Goal: Task Accomplishment & Management: Complete application form

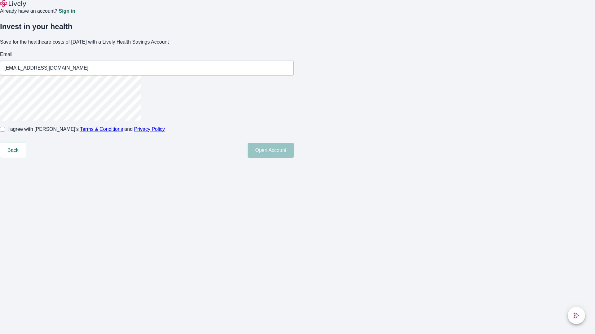
click at [5, 132] on input "I agree with Lively’s Terms & Conditions and Privacy Policy" at bounding box center [2, 129] width 5 height 5
checkbox input "true"
click at [294, 158] on button "Open Account" at bounding box center [270, 150] width 46 height 15
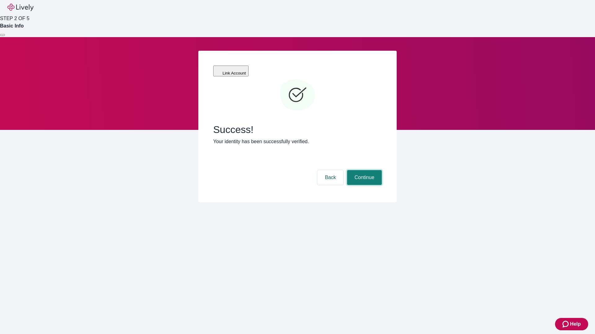
click at [363, 170] on button "Continue" at bounding box center [364, 177] width 35 height 15
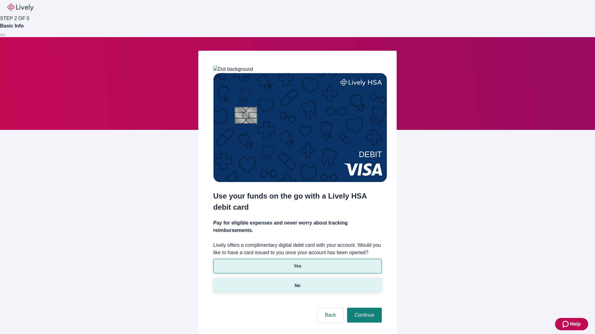
click at [297, 283] on p "No" at bounding box center [298, 286] width 6 height 7
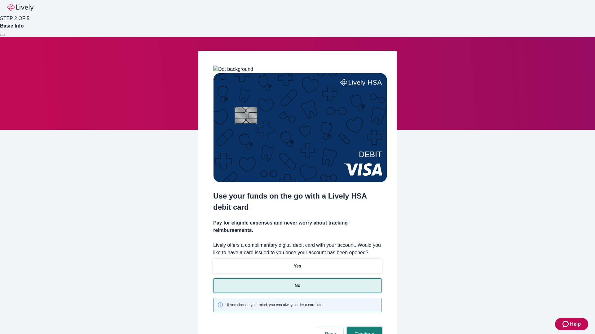
click at [363, 327] on button "Continue" at bounding box center [364, 334] width 35 height 15
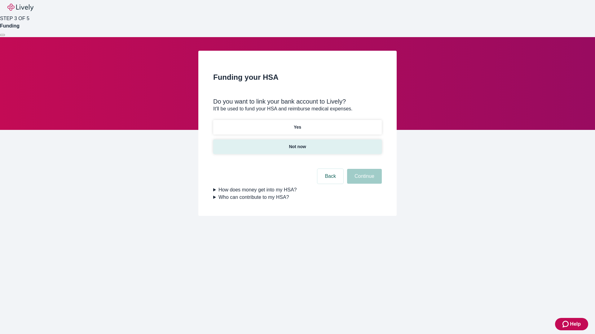
click at [297, 144] on p "Not now" at bounding box center [297, 147] width 17 height 7
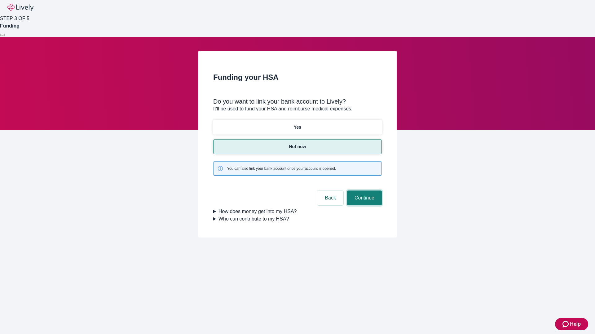
click at [363, 191] on button "Continue" at bounding box center [364, 198] width 35 height 15
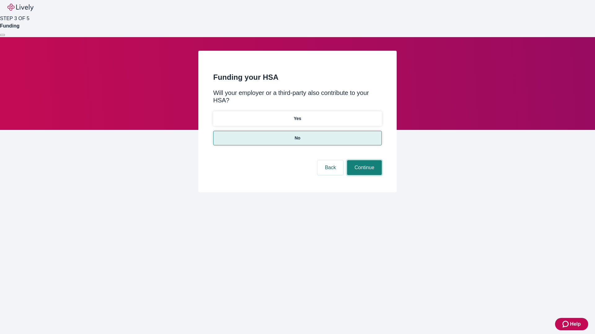
click at [363, 160] on button "Continue" at bounding box center [364, 167] width 35 height 15
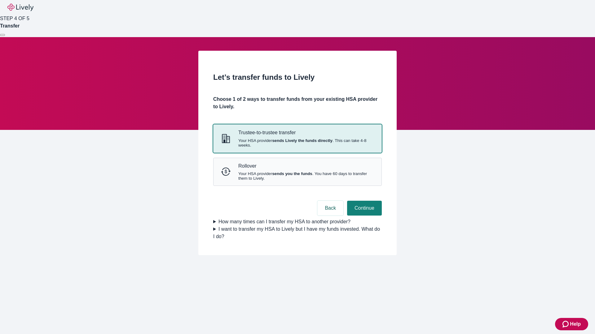
click at [297, 143] on strong "sends Lively the funds directly" at bounding box center [302, 140] width 60 height 5
click at [363, 216] on button "Continue" at bounding box center [364, 208] width 35 height 15
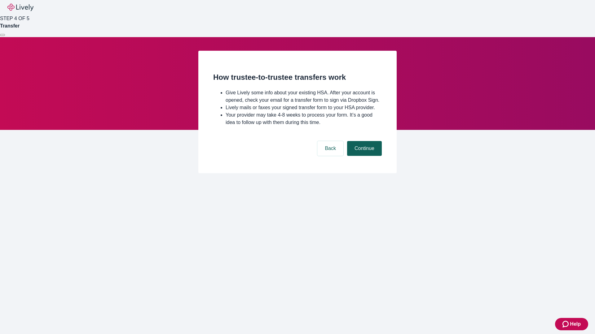
click at [363, 156] on button "Continue" at bounding box center [364, 148] width 35 height 15
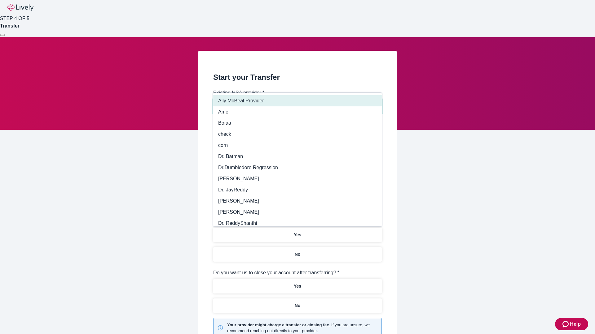
type input "Other"
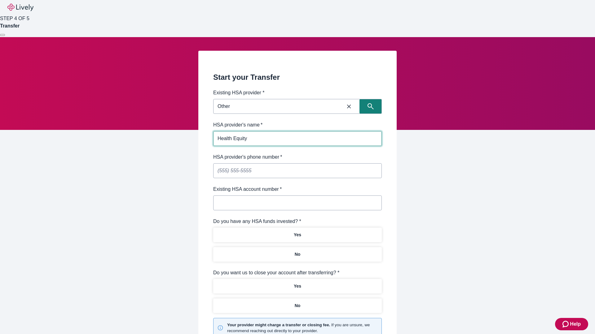
type input "Health Equity"
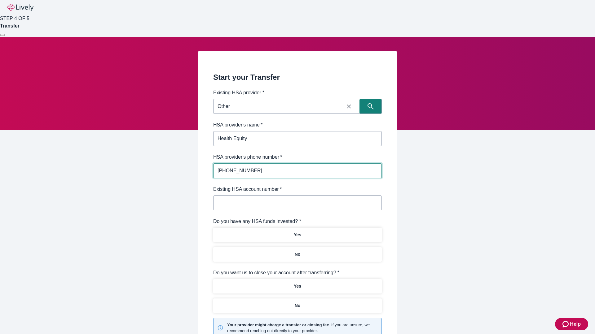
type input "(434) 343-4344"
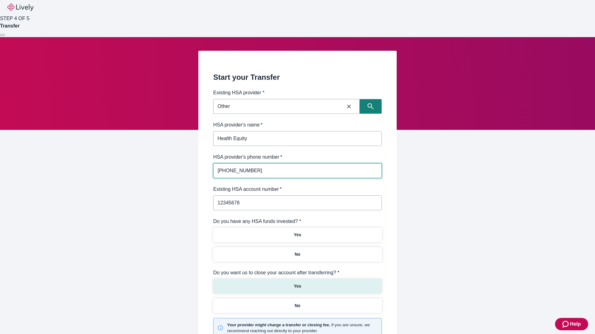
type input "12345678"
click at [297, 251] on p "No" at bounding box center [298, 254] width 6 height 7
click at [297, 283] on p "Yes" at bounding box center [297, 286] width 7 height 7
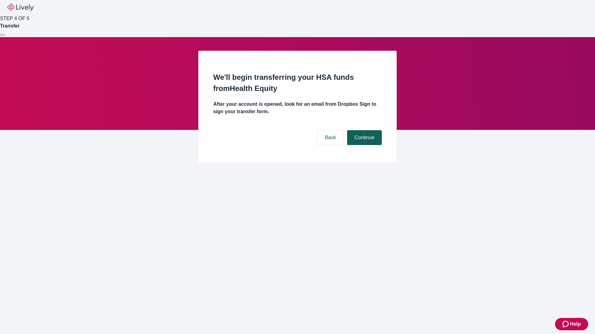
click at [363, 130] on button "Continue" at bounding box center [364, 137] width 35 height 15
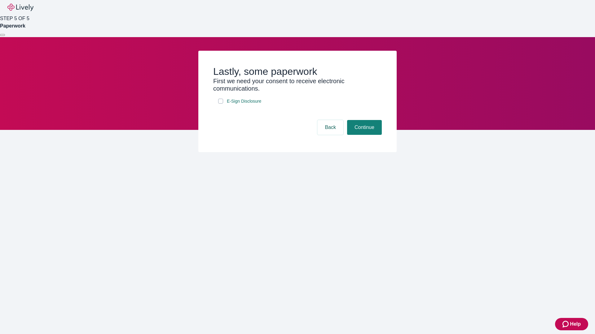
click at [221, 104] on input "E-Sign Disclosure" at bounding box center [220, 101] width 5 height 5
checkbox input "true"
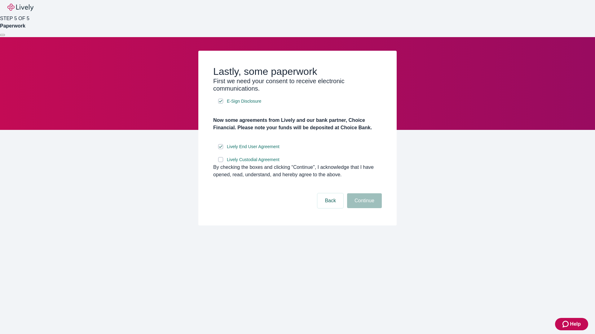
click at [221, 162] on input "Lively Custodial Agreement" at bounding box center [220, 159] width 5 height 5
checkbox input "true"
click at [363, 208] on button "Continue" at bounding box center [364, 201] width 35 height 15
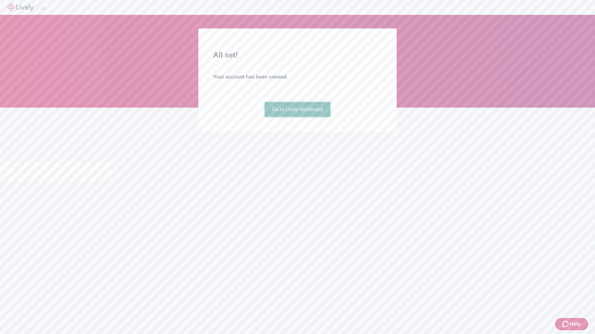
click at [297, 117] on link "Go to Lively dashboard" at bounding box center [297, 109] width 66 height 15
